Goal: Task Accomplishment & Management: Manage account settings

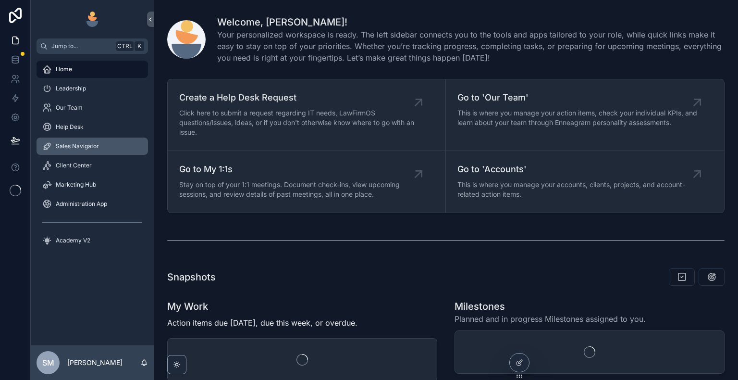
click at [100, 150] on div "Sales Navigator" at bounding box center [92, 145] width 100 height 15
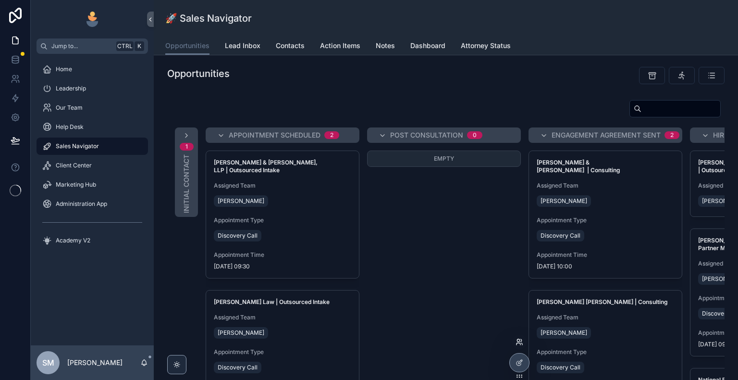
click at [516, 341] on icon at bounding box center [520, 342] width 8 height 8
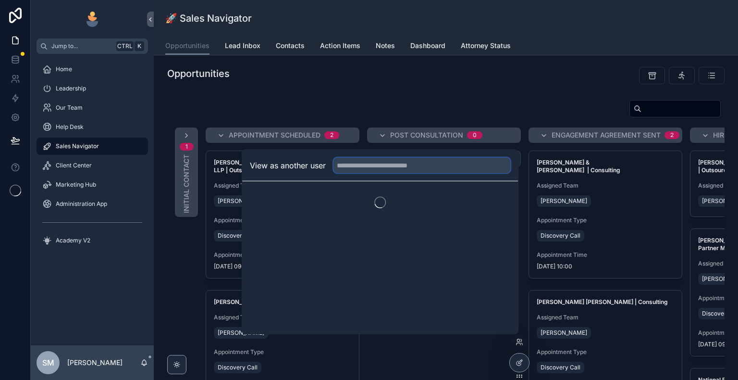
click at [419, 169] on input "text" at bounding box center [421, 165] width 177 height 15
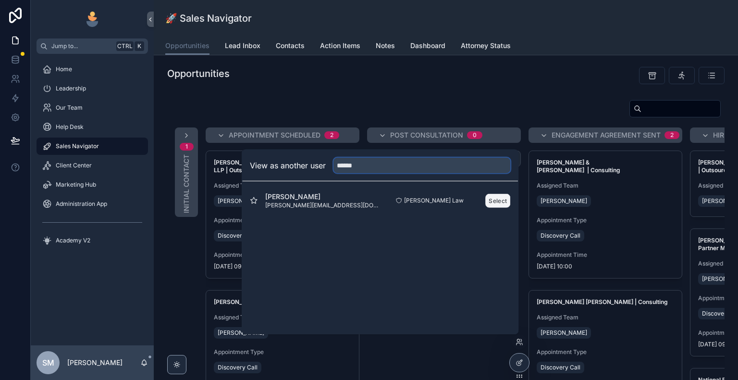
type input "******"
click at [496, 200] on button "Select" at bounding box center [497, 200] width 25 height 14
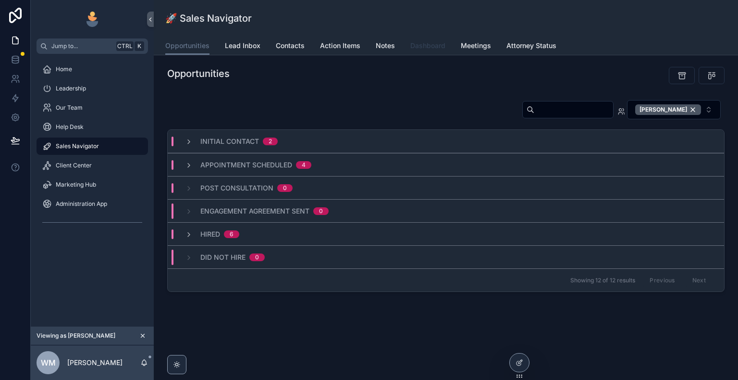
click at [434, 49] on span "Dashboard" at bounding box center [427, 46] width 35 height 10
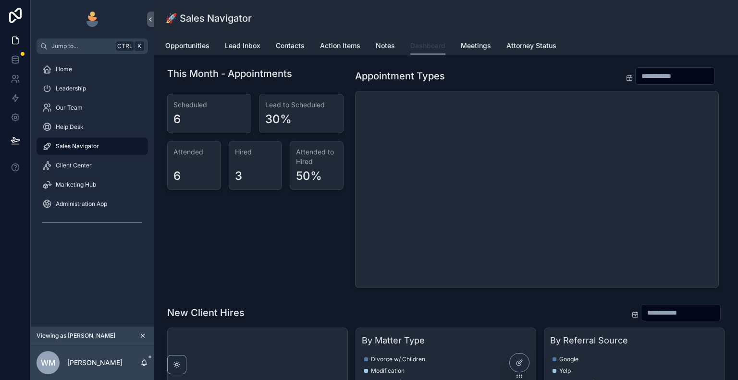
scroll to position [240, 0]
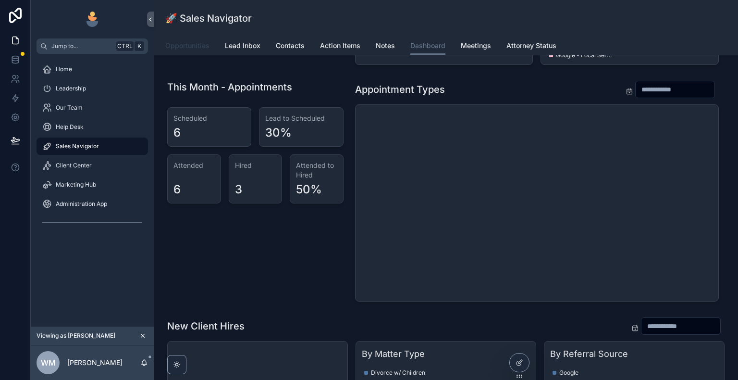
click at [185, 49] on span "Opportunities" at bounding box center [187, 46] width 44 height 10
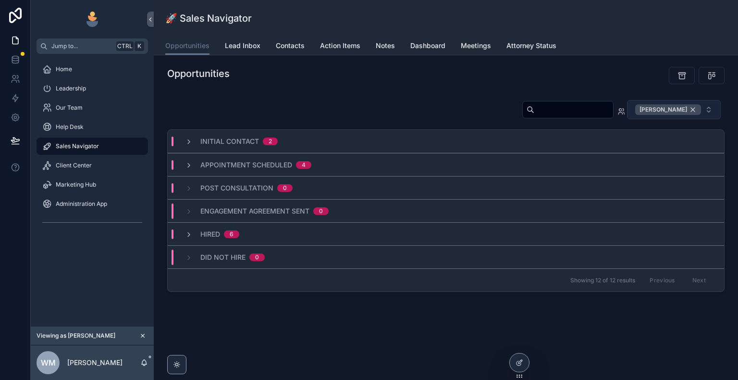
click at [696, 110] on div "[PERSON_NAME]" at bounding box center [668, 109] width 66 height 11
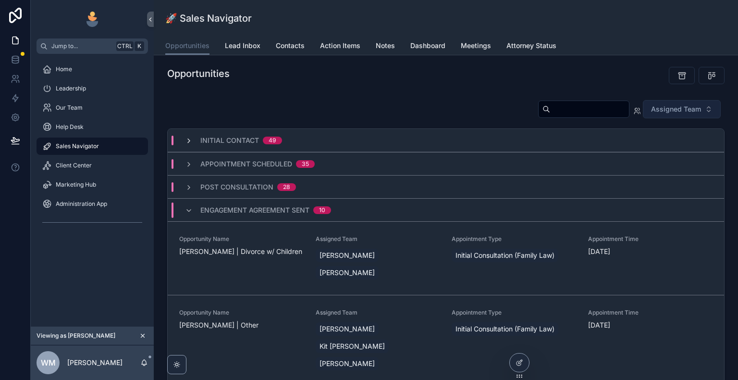
click at [189, 142] on icon "scrollable content" at bounding box center [189, 141] width 8 height 8
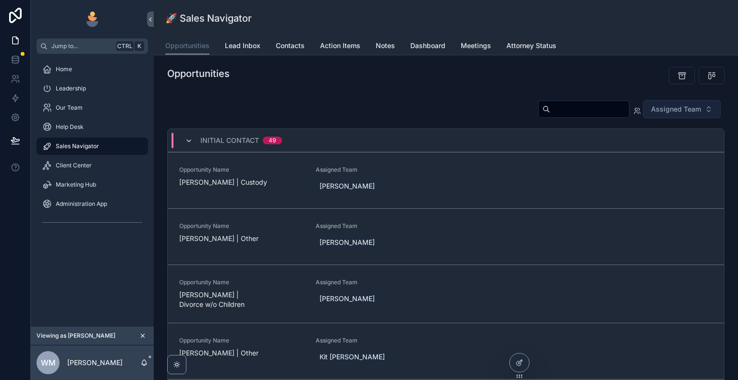
click at [189, 141] on icon "scrollable content" at bounding box center [189, 141] width 8 height 8
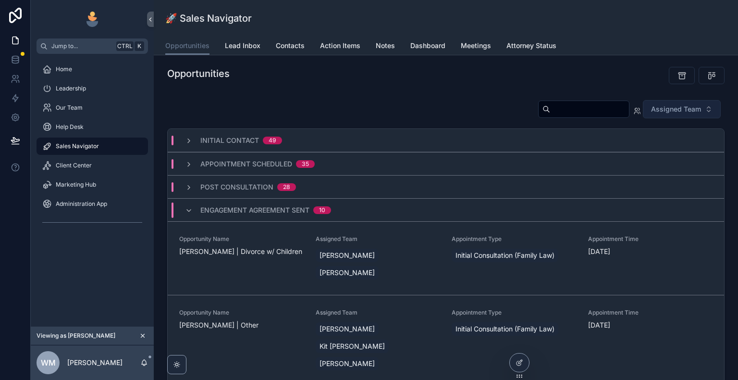
click at [189, 141] on icon "scrollable content" at bounding box center [189, 141] width 8 height 8
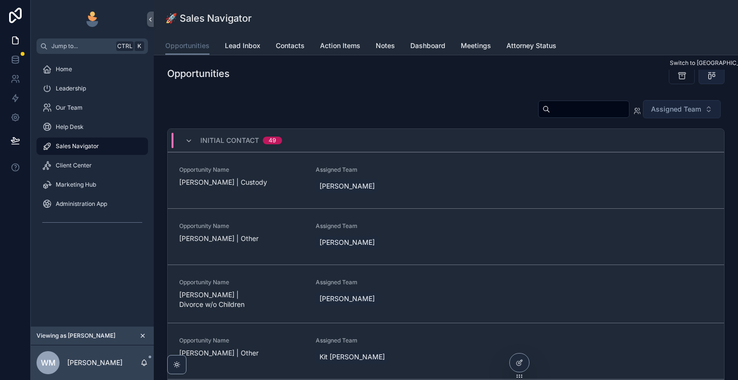
click at [708, 78] on icon "scrollable content" at bounding box center [712, 76] width 10 height 10
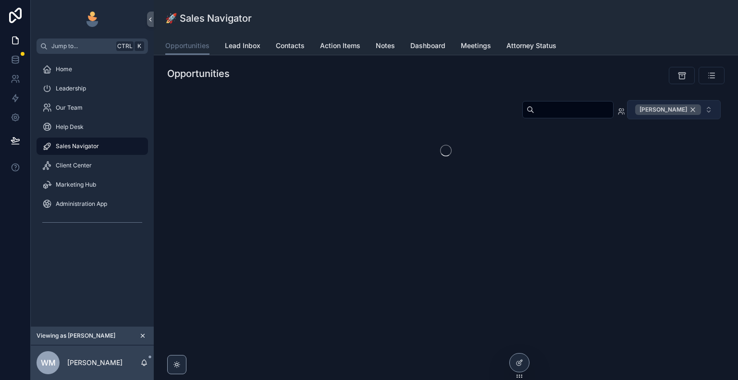
click at [693, 109] on div "[PERSON_NAME]" at bounding box center [668, 109] width 66 height 11
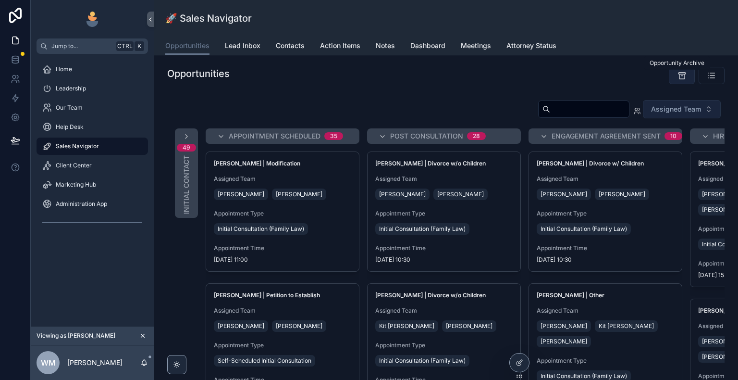
click at [677, 76] on icon "scrollable content" at bounding box center [681, 76] width 9 height 10
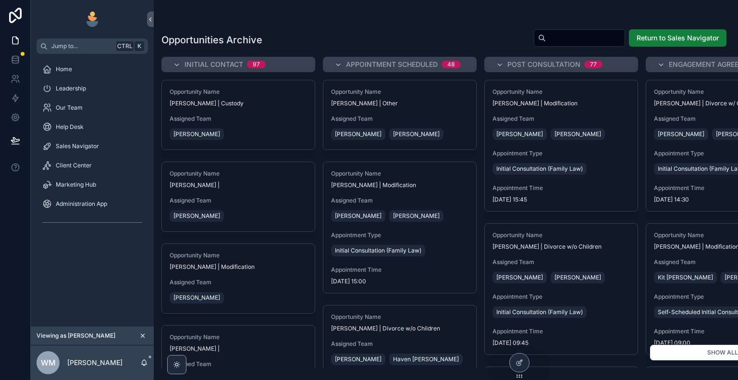
click at [650, 39] on span "Return to Sales Navigator" at bounding box center [678, 38] width 82 height 10
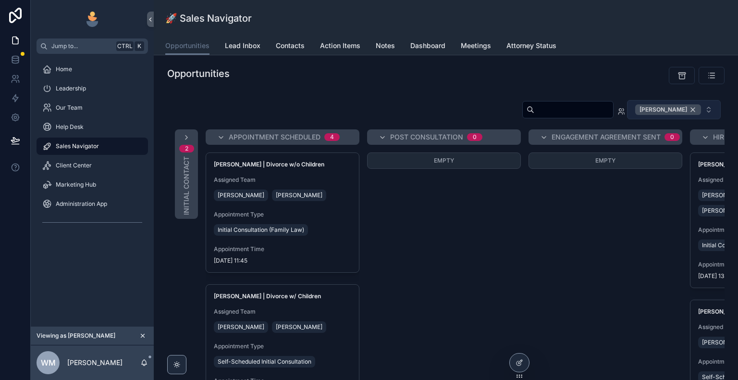
click at [688, 109] on div "[PERSON_NAME]" at bounding box center [668, 109] width 66 height 11
click at [688, 109] on span "[PERSON_NAME]" at bounding box center [668, 109] width 66 height 11
click at [517, 86] on div "scrollable content" at bounding box center [588, 75] width 284 height 25
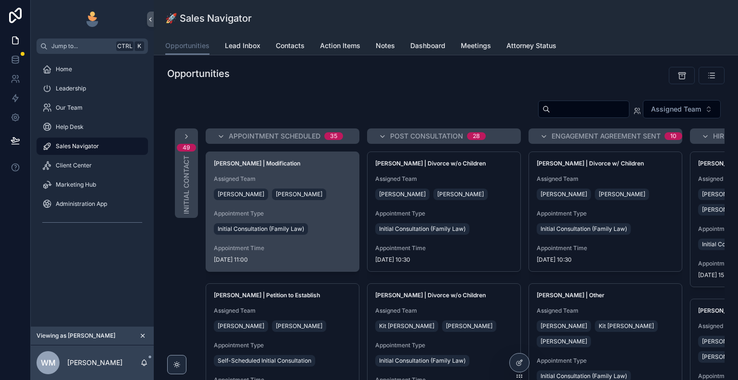
click at [331, 182] on div "Assigned Team [PERSON_NAME] [PERSON_NAME]" at bounding box center [282, 188] width 137 height 27
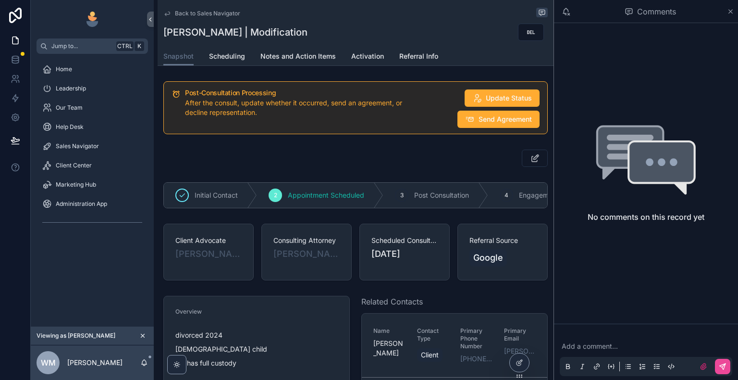
click at [166, 15] on icon "scrollable content" at bounding box center [167, 14] width 8 height 8
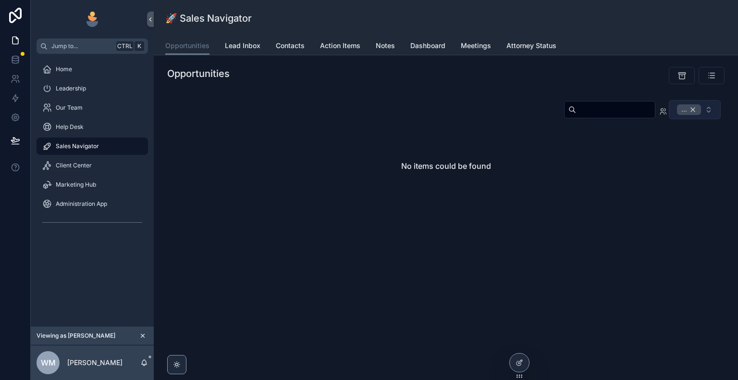
click at [694, 109] on div "..." at bounding box center [689, 109] width 24 height 11
click at [693, 109] on span "..." at bounding box center [689, 109] width 24 height 11
click at [694, 111] on span "..." at bounding box center [689, 109] width 24 height 11
click at [693, 110] on span "..." at bounding box center [689, 109] width 24 height 11
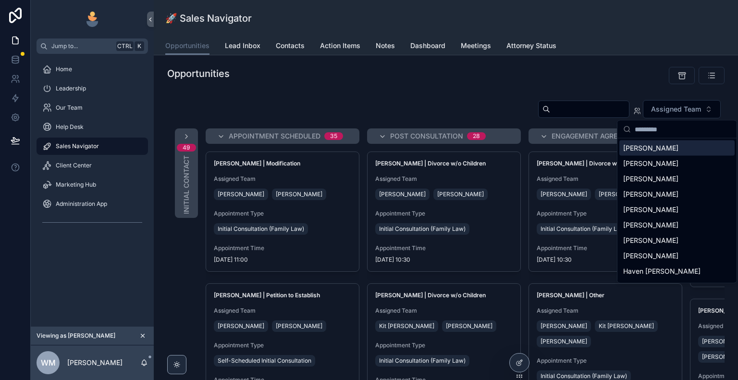
click at [461, 82] on div "scrollable content" at bounding box center [588, 75] width 273 height 17
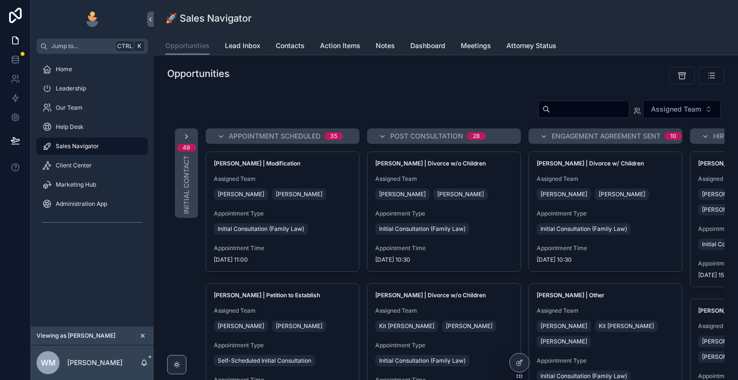
click at [184, 134] on icon "scrollable content" at bounding box center [187, 137] width 8 height 8
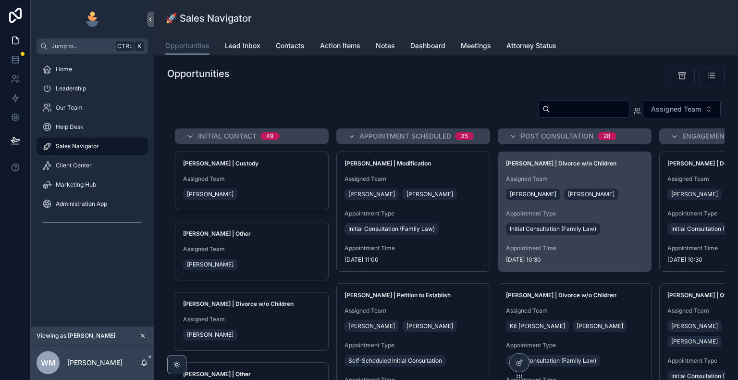
click at [509, 172] on div "[PERSON_NAME] | Divorce w/o Children Assigned Team [PERSON_NAME] [PERSON_NAME] …" at bounding box center [574, 211] width 153 height 119
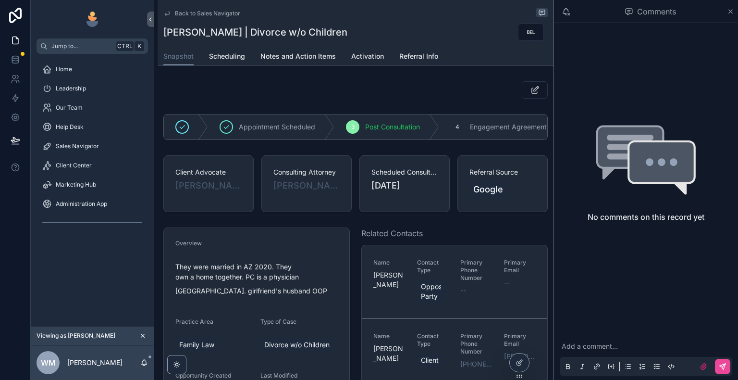
click at [381, 124] on span "Post Consultation" at bounding box center [392, 127] width 55 height 10
click at [377, 58] on span "Activation" at bounding box center [367, 56] width 33 height 10
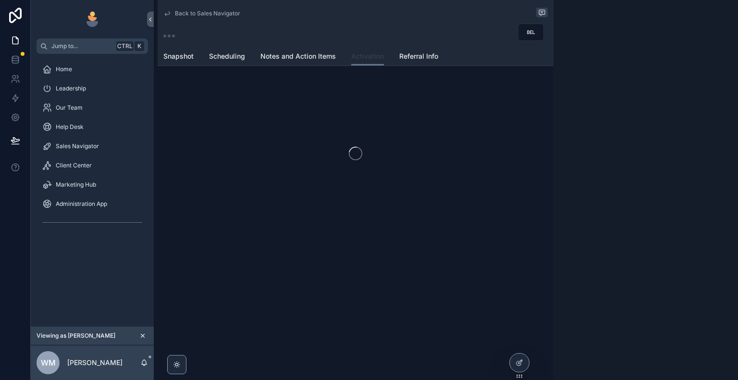
click at [377, 58] on span "Activation" at bounding box center [367, 56] width 33 height 10
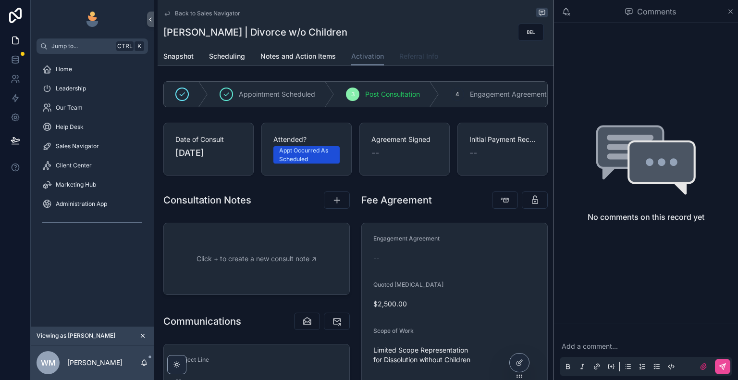
click at [423, 60] on span "Referral Info" at bounding box center [418, 56] width 39 height 10
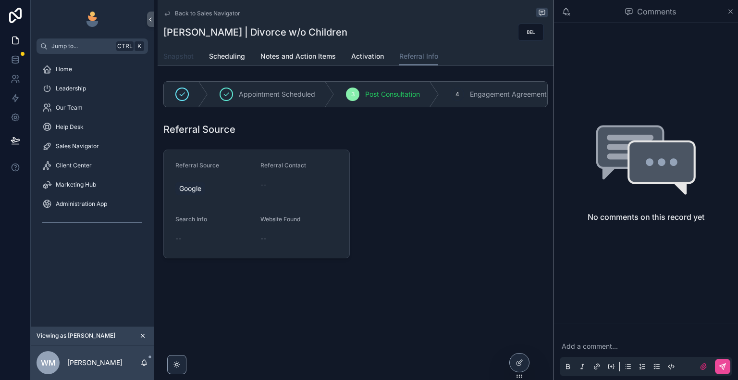
click at [179, 56] on span "Snapshot" at bounding box center [178, 56] width 30 height 10
